Goal: Task Accomplishment & Management: Manage account settings

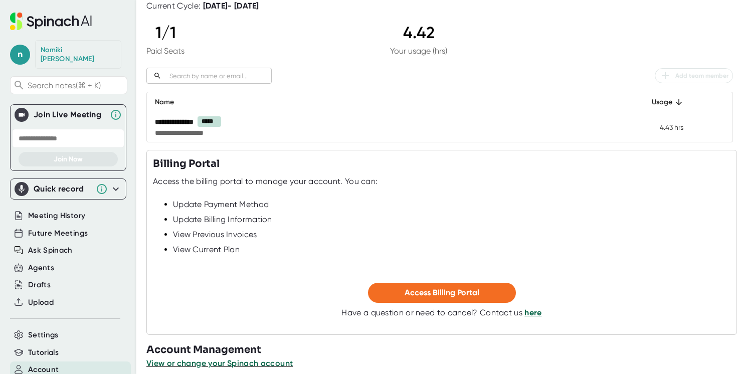
scroll to position [92, 0]
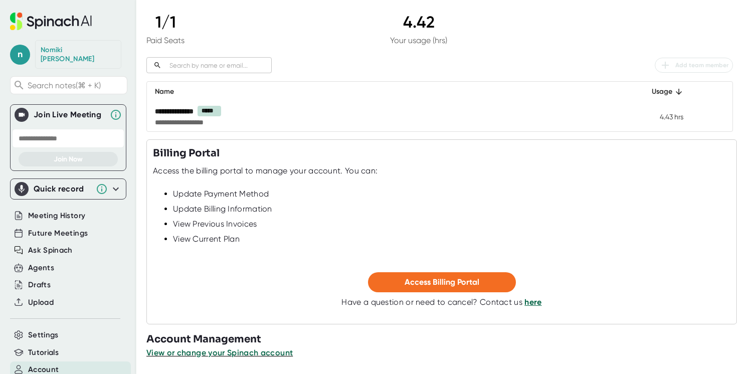
click at [525, 304] on link "here" at bounding box center [533, 302] width 17 height 10
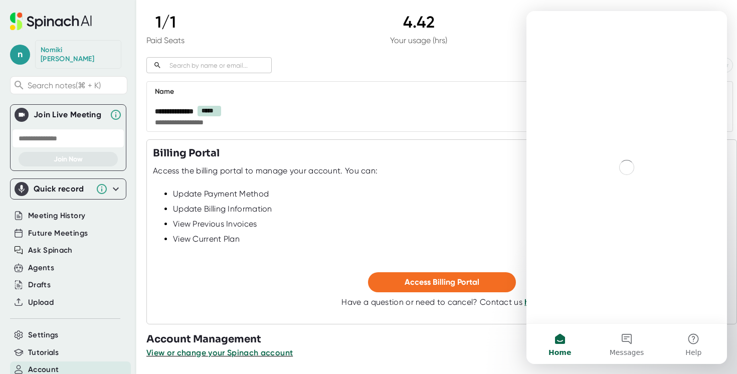
scroll to position [0, 0]
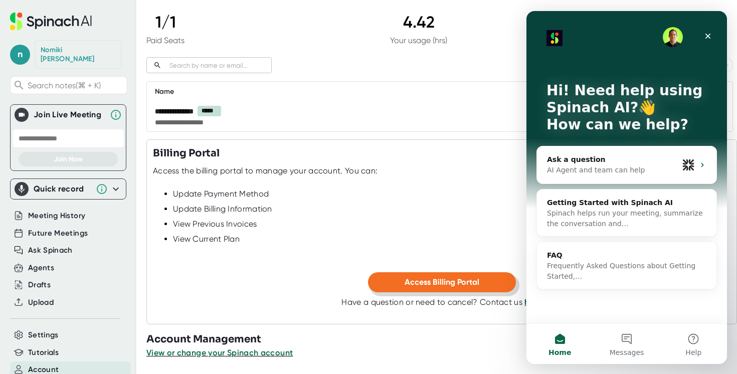
click at [447, 284] on span "Access Billing Portal" at bounding box center [442, 282] width 75 height 10
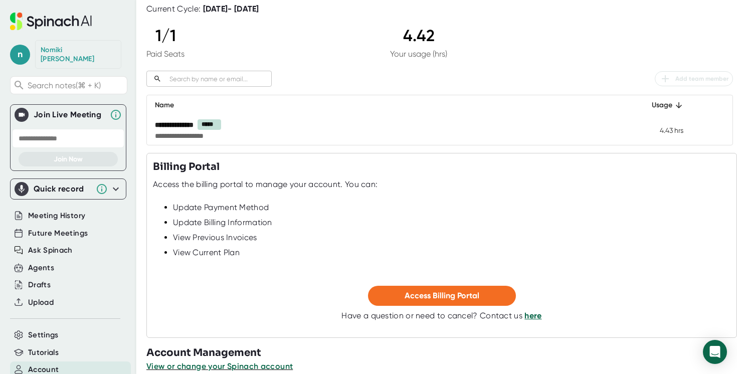
scroll to position [92, 0]
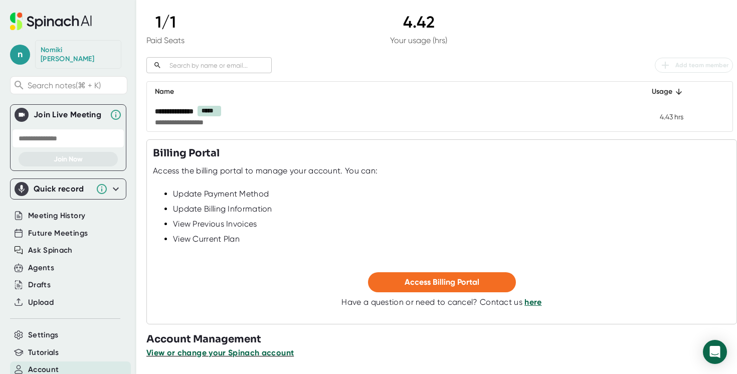
click at [191, 353] on span "View or change your Spinach account" at bounding box center [219, 353] width 147 height 10
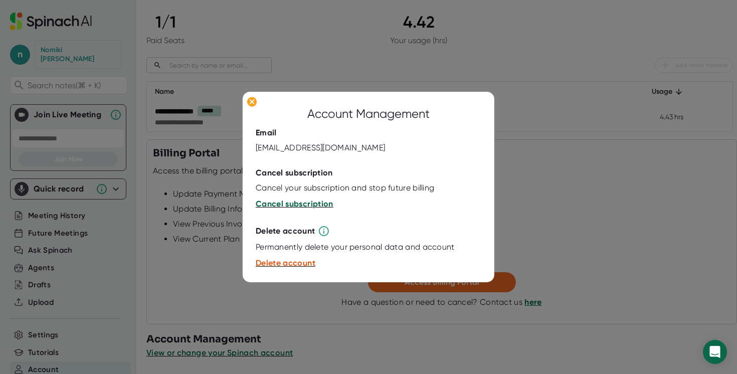
click at [285, 206] on span "Cancel subscription" at bounding box center [295, 204] width 78 height 10
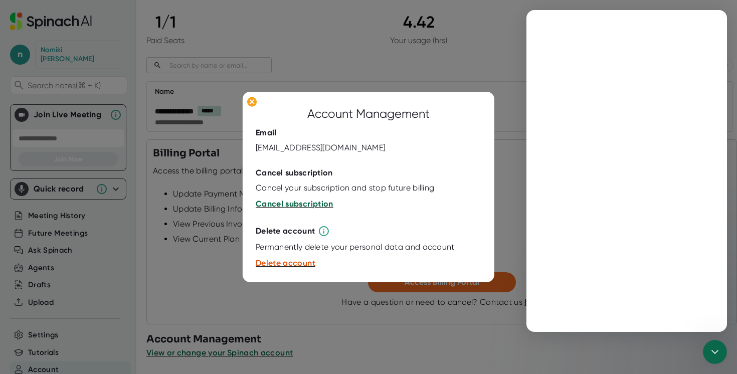
scroll to position [0, 0]
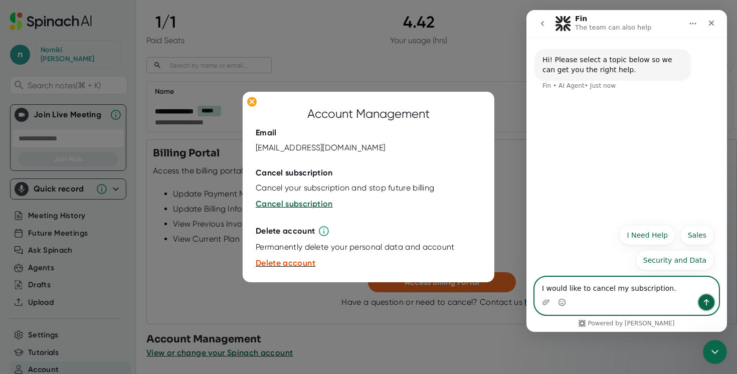
click at [708, 302] on icon "Send a message…" at bounding box center [707, 302] width 8 height 8
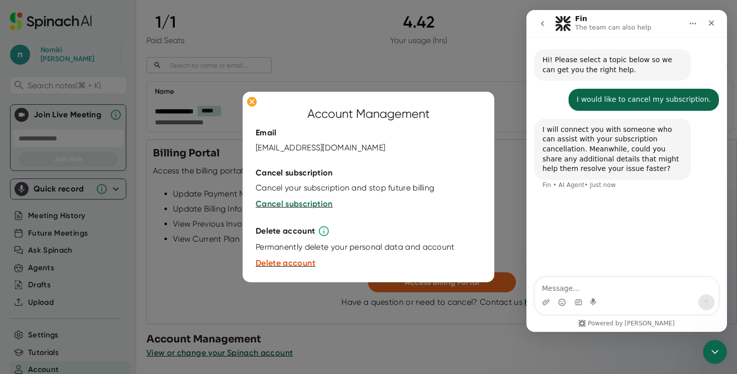
click at [566, 287] on textarea "Message…" at bounding box center [627, 285] width 184 height 17
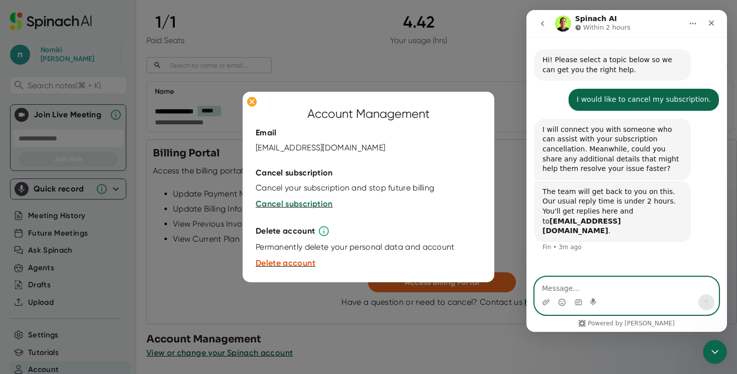
click at [590, 285] on textarea "Message…" at bounding box center [627, 285] width 184 height 17
type textarea "ok"
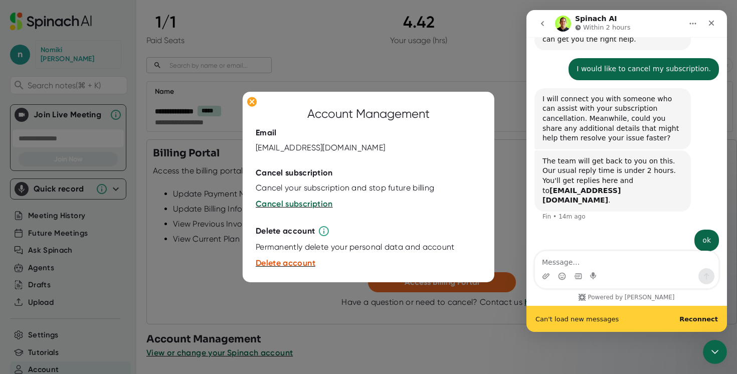
scroll to position [32, 0]
